Goal: Task Accomplishment & Management: Manage account settings

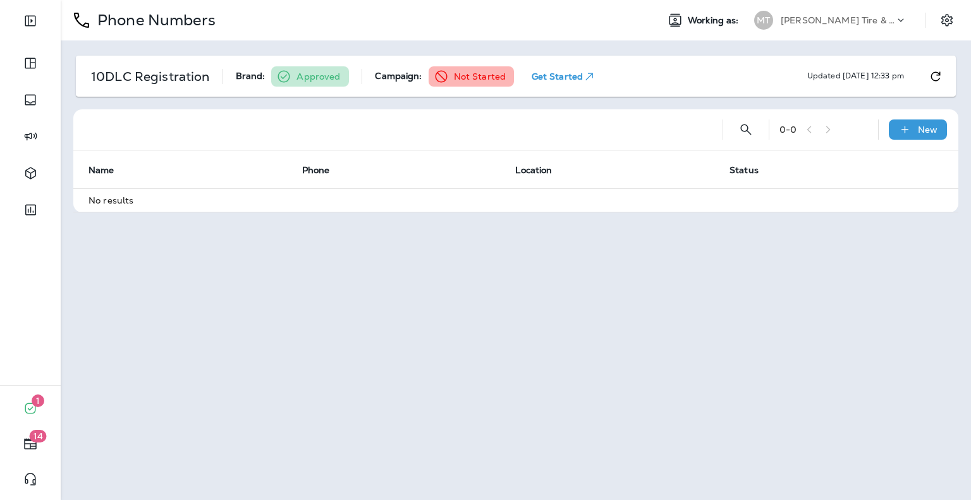
click at [547, 74] on p "Get Started" at bounding box center [564, 76] width 65 height 13
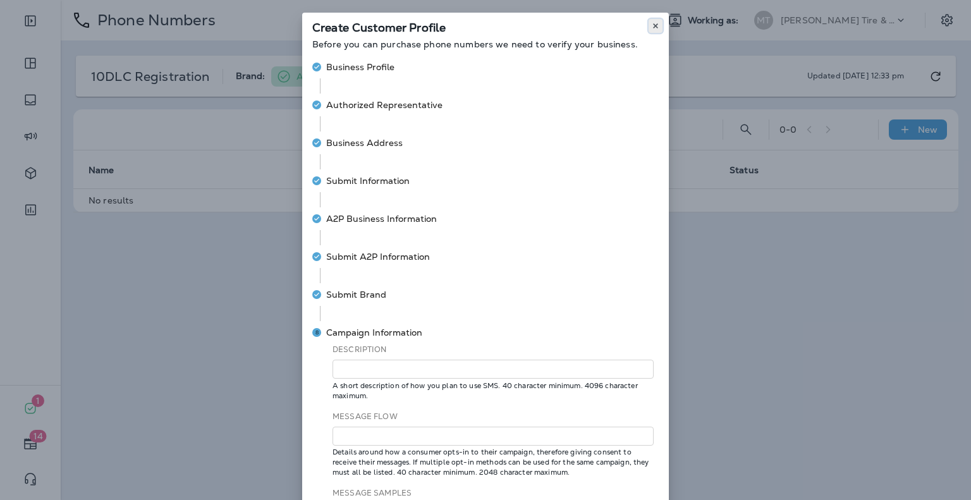
click at [652, 23] on icon at bounding box center [656, 26] width 8 height 8
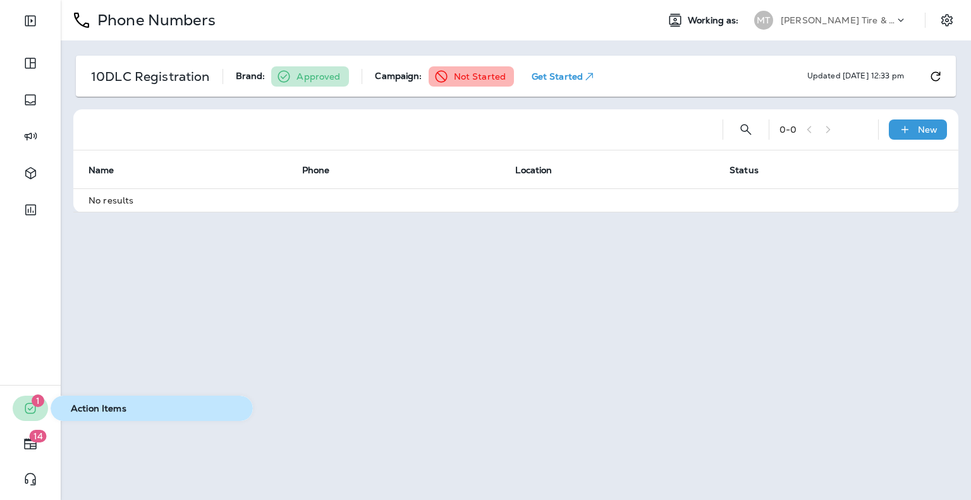
click at [32, 412] on icon "button" at bounding box center [30, 408] width 15 height 15
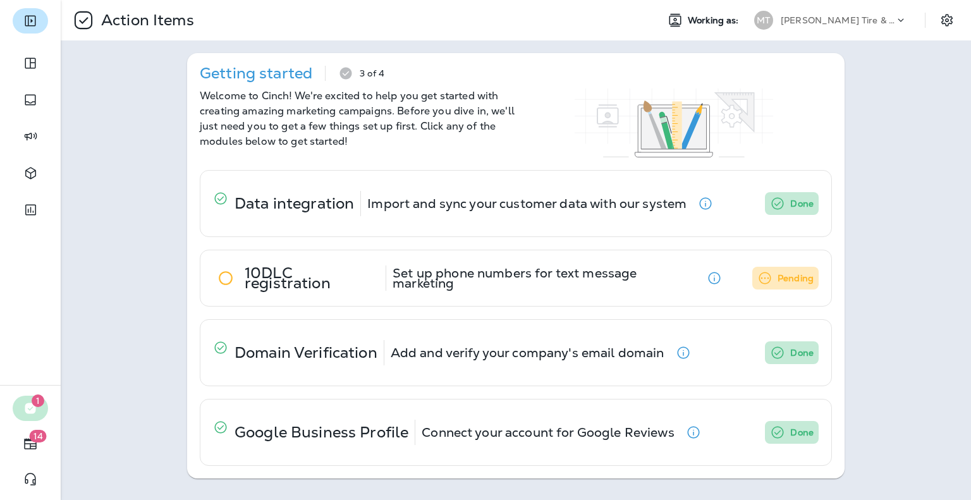
click at [28, 22] on icon "Expand Sidebar" at bounding box center [30, 20] width 15 height 15
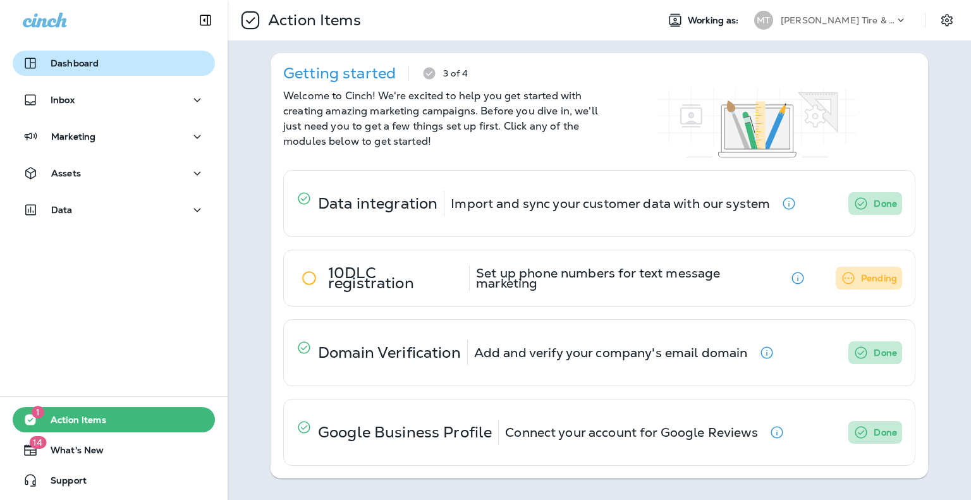
click at [74, 57] on div "Dashboard" at bounding box center [61, 63] width 76 height 15
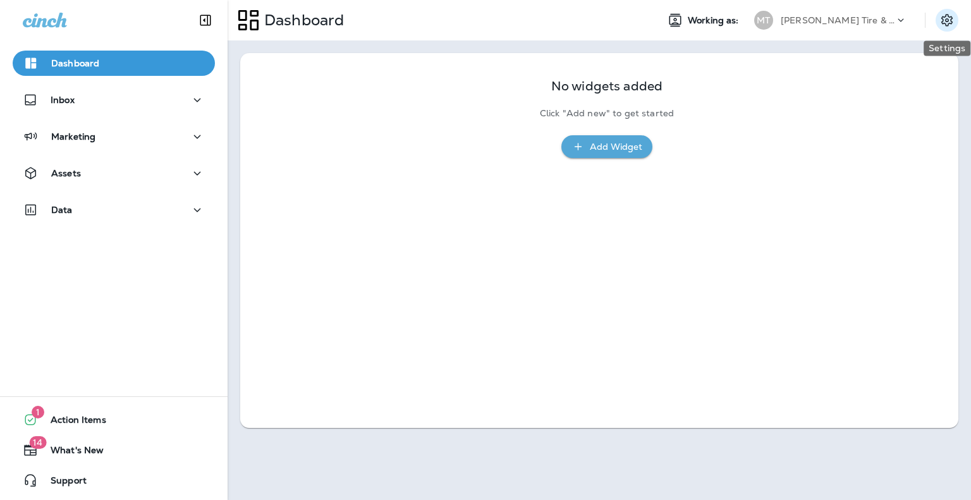
click at [944, 25] on icon "Settings" at bounding box center [946, 20] width 15 height 15
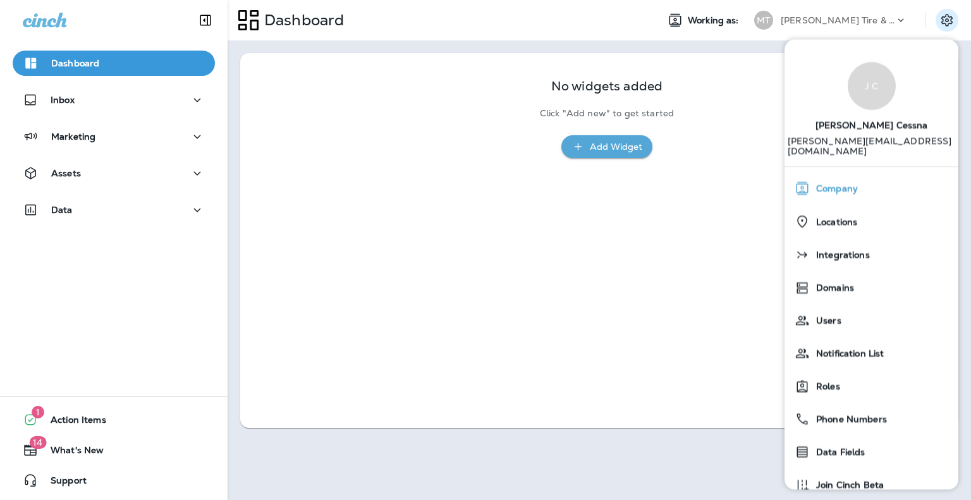
click at [857, 184] on span "Company" at bounding box center [834, 189] width 48 height 11
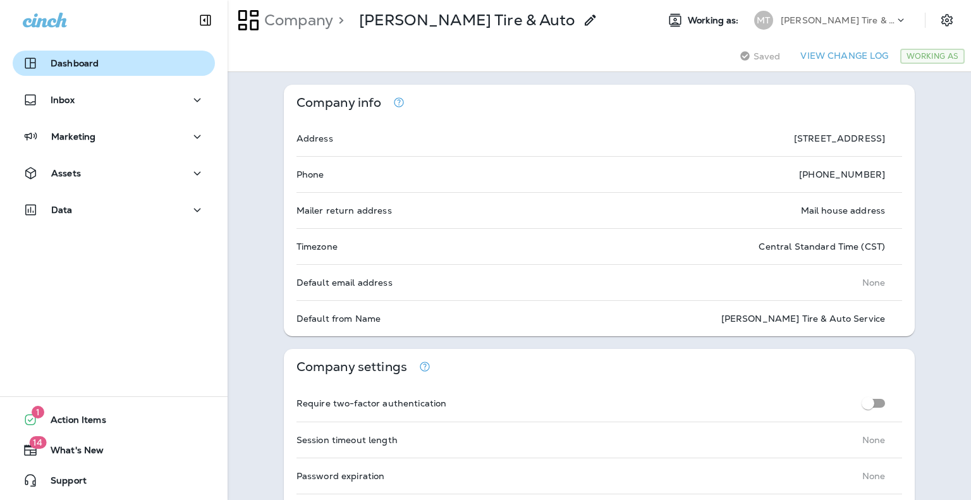
click at [71, 64] on p "Dashboard" at bounding box center [75, 63] width 48 height 10
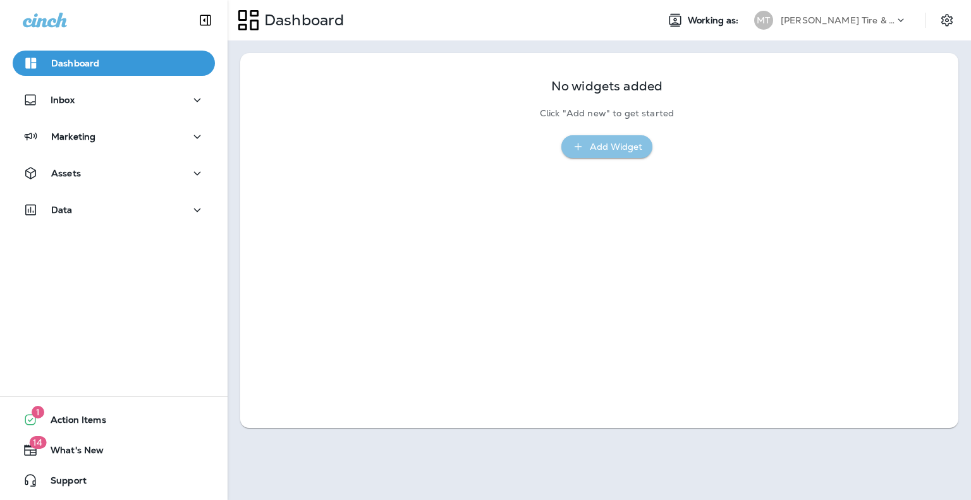
click at [617, 151] on div "Add Widget" at bounding box center [616, 147] width 52 height 16
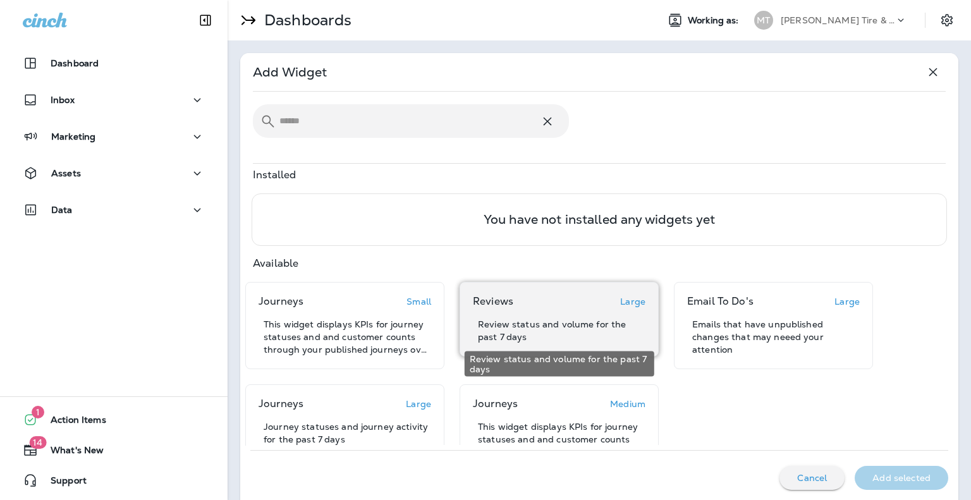
click at [515, 320] on p "Review status and volume for the past 7 days" at bounding box center [562, 330] width 168 height 25
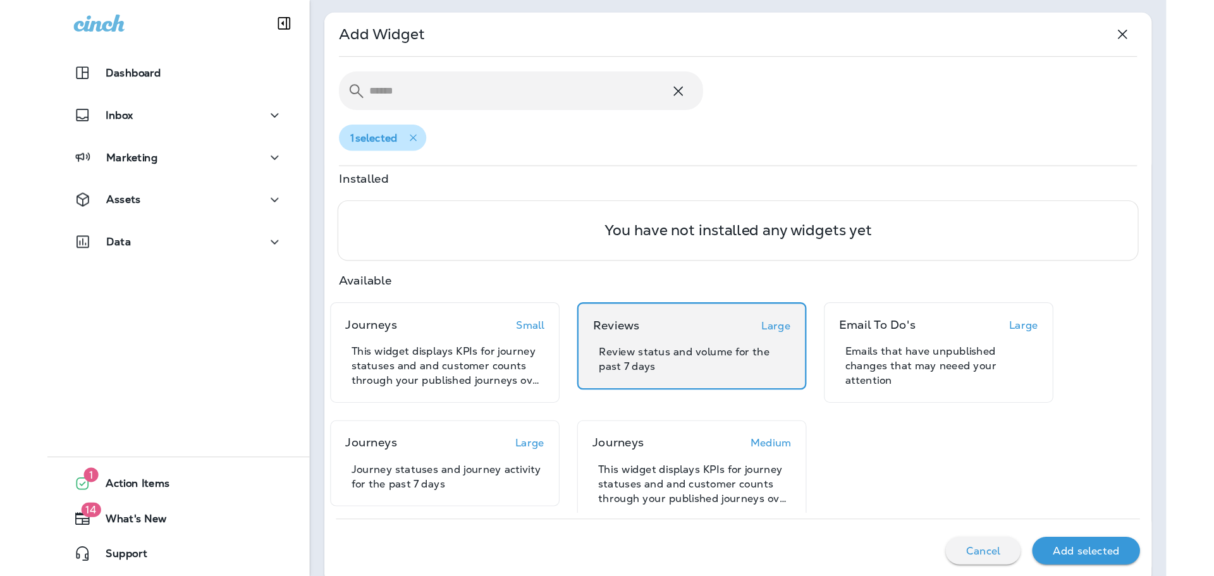
scroll to position [61, 0]
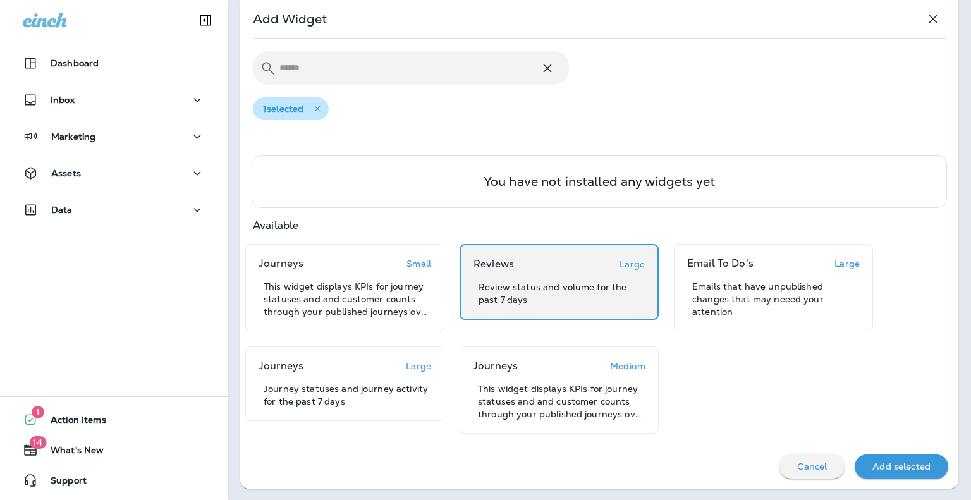
click at [900, 461] on p "Add selected" at bounding box center [901, 466] width 58 height 10
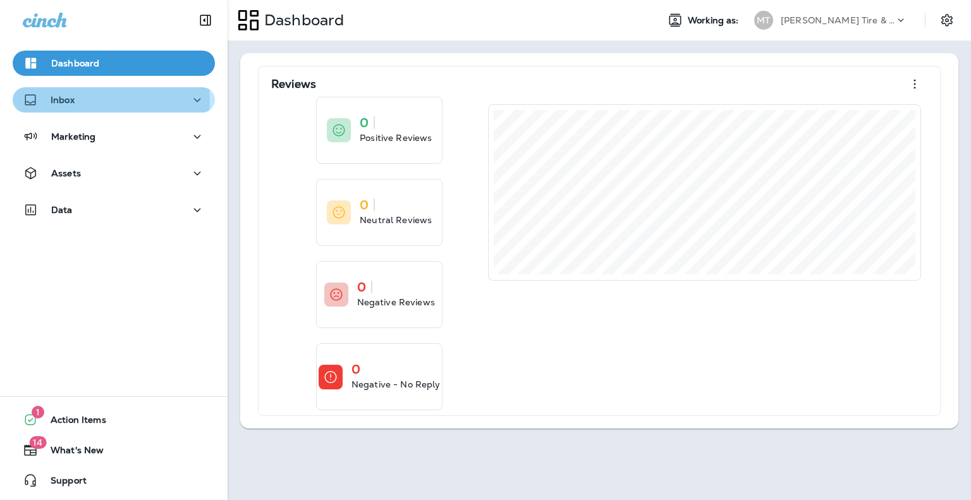
click at [73, 100] on p "Inbox" at bounding box center [63, 100] width 24 height 10
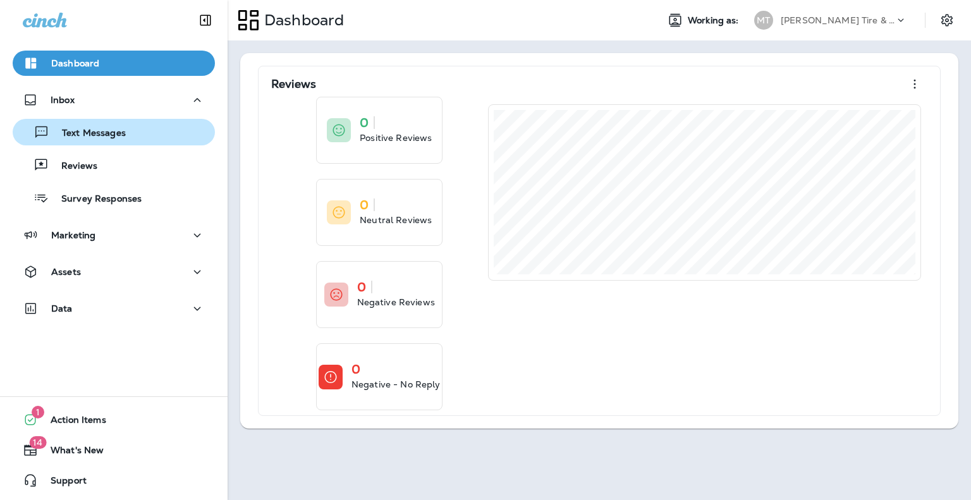
click at [75, 128] on p "Text Messages" at bounding box center [87, 134] width 76 height 12
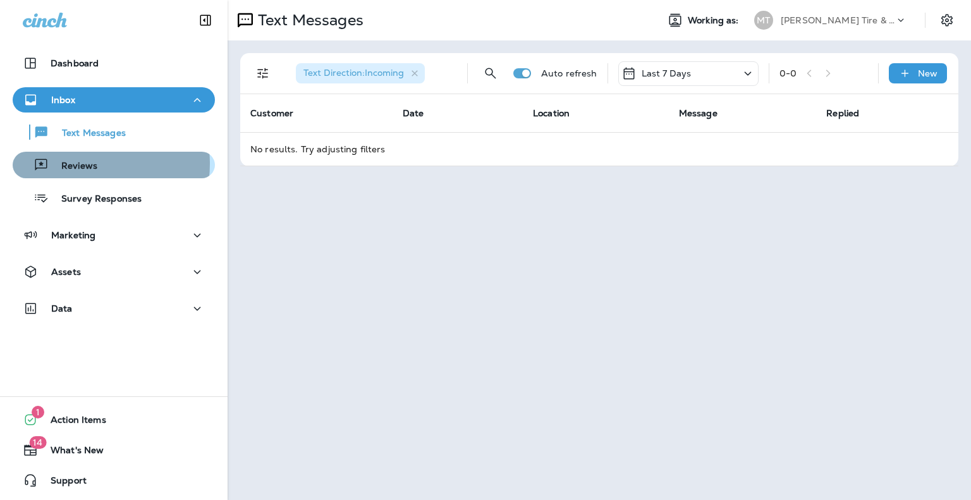
click at [78, 164] on p "Reviews" at bounding box center [73, 167] width 49 height 12
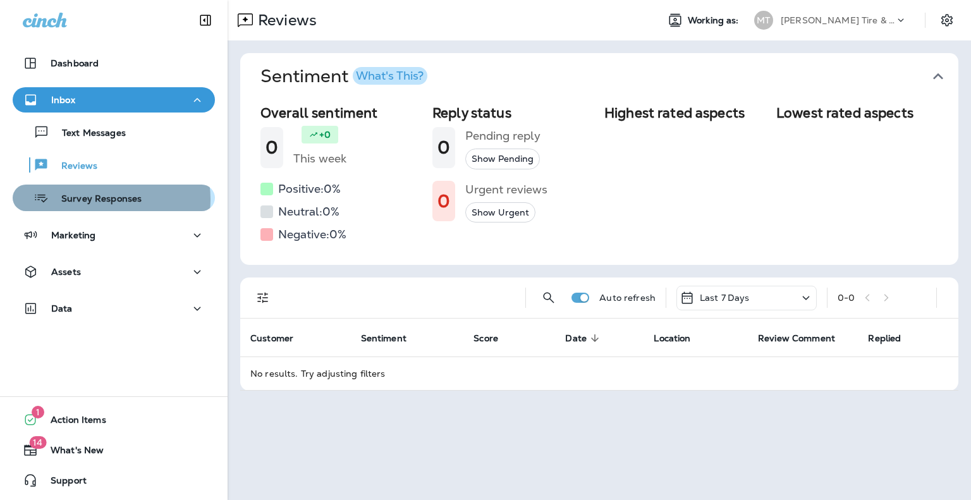
click at [107, 199] on p "Survey Responses" at bounding box center [95, 199] width 93 height 12
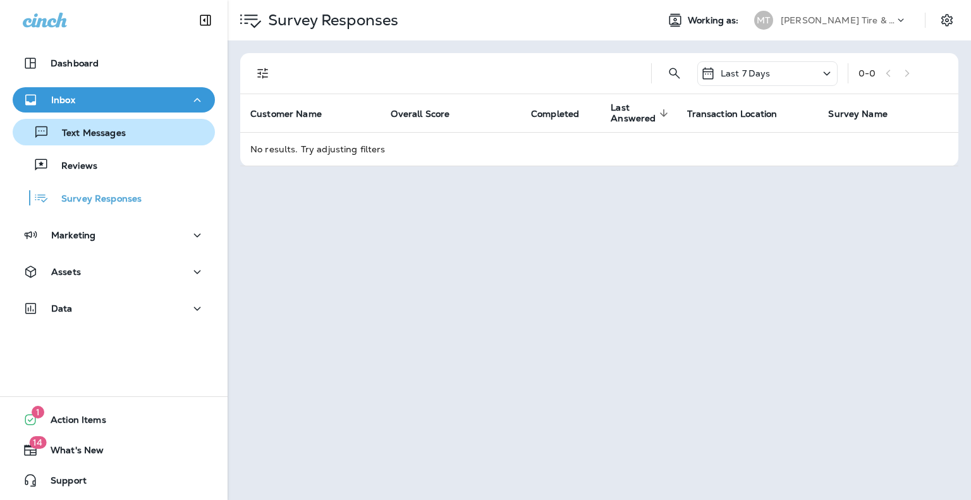
click at [102, 138] on p "Text Messages" at bounding box center [87, 134] width 76 height 12
